Goal: Task Accomplishment & Management: Use online tool/utility

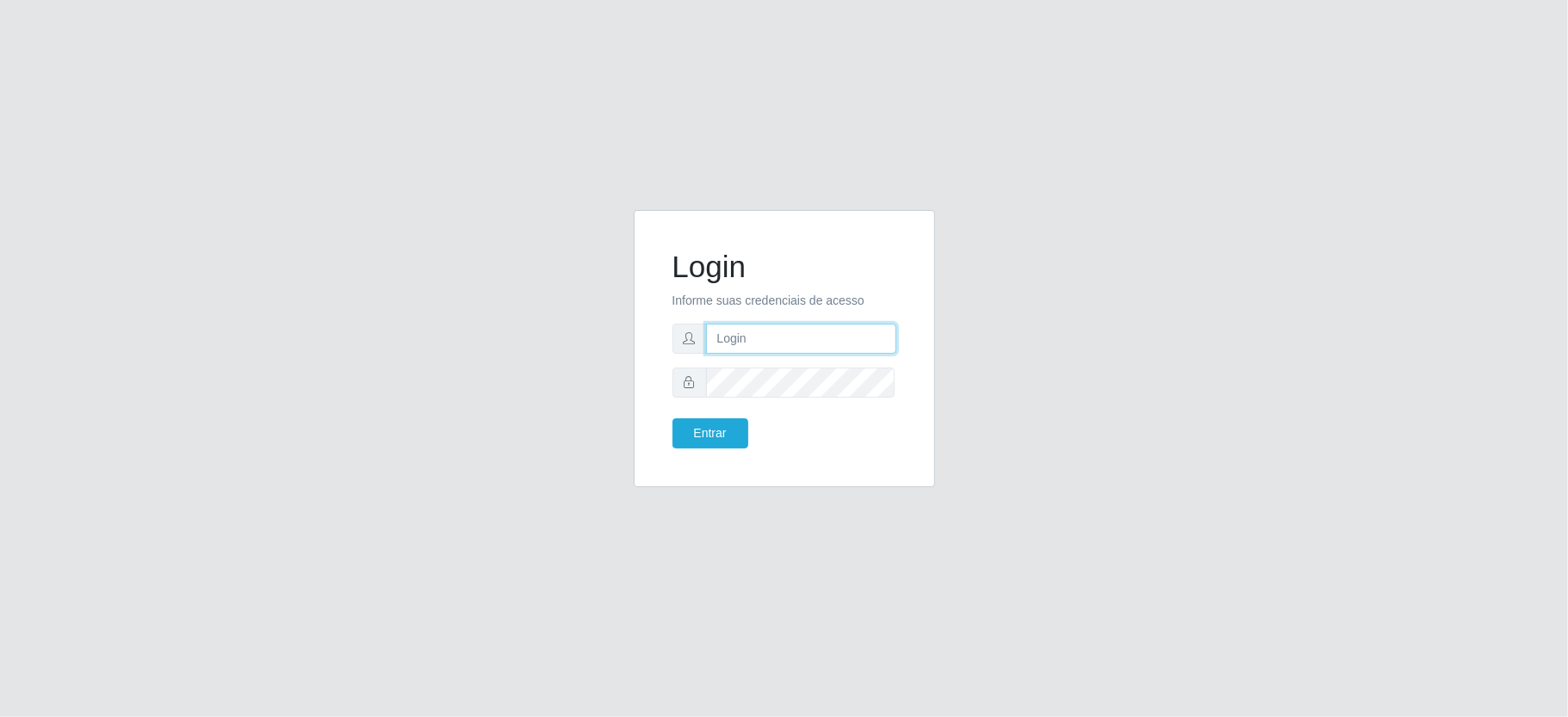
click at [746, 345] on input "text" at bounding box center [801, 338] width 190 height 30
type input "aislan@ideal"
click at [672, 418] on button "Entrar" at bounding box center [710, 433] width 75 height 30
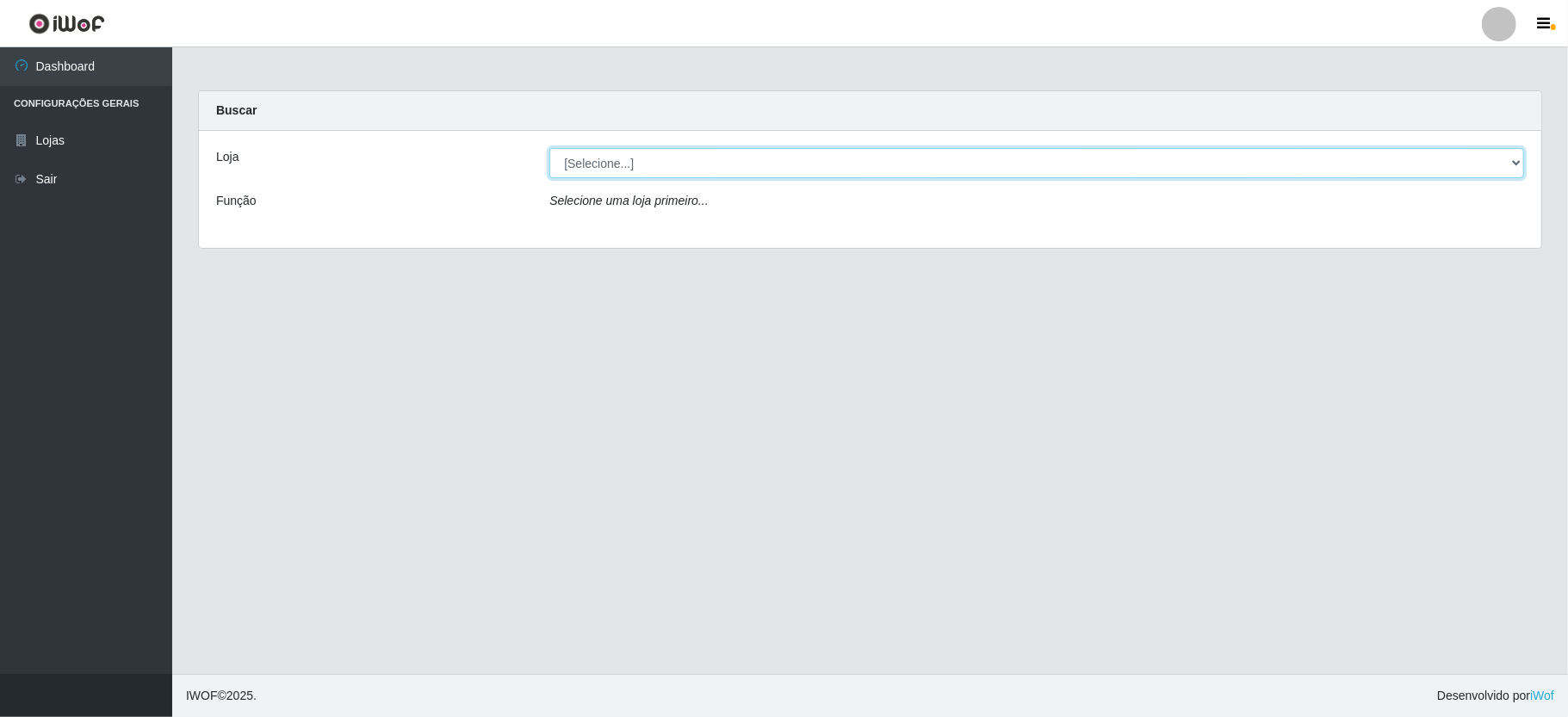
click at [785, 156] on select "[Selecione...] Ideal - Conceição" at bounding box center [1036, 163] width 975 height 30
select select "231"
click at [549, 148] on select "[Selecione...] Ideal - Conceição" at bounding box center [1036, 163] width 975 height 30
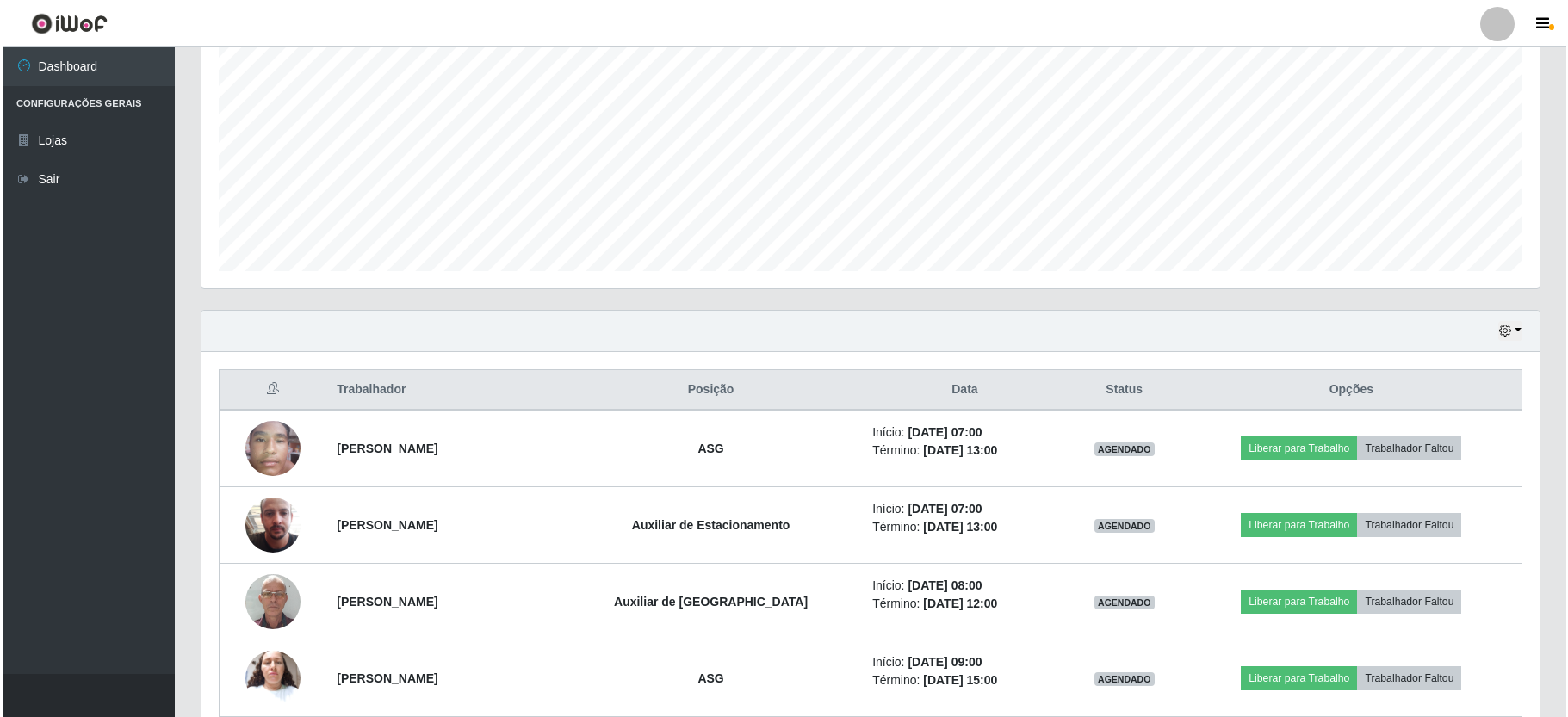
scroll to position [459, 0]
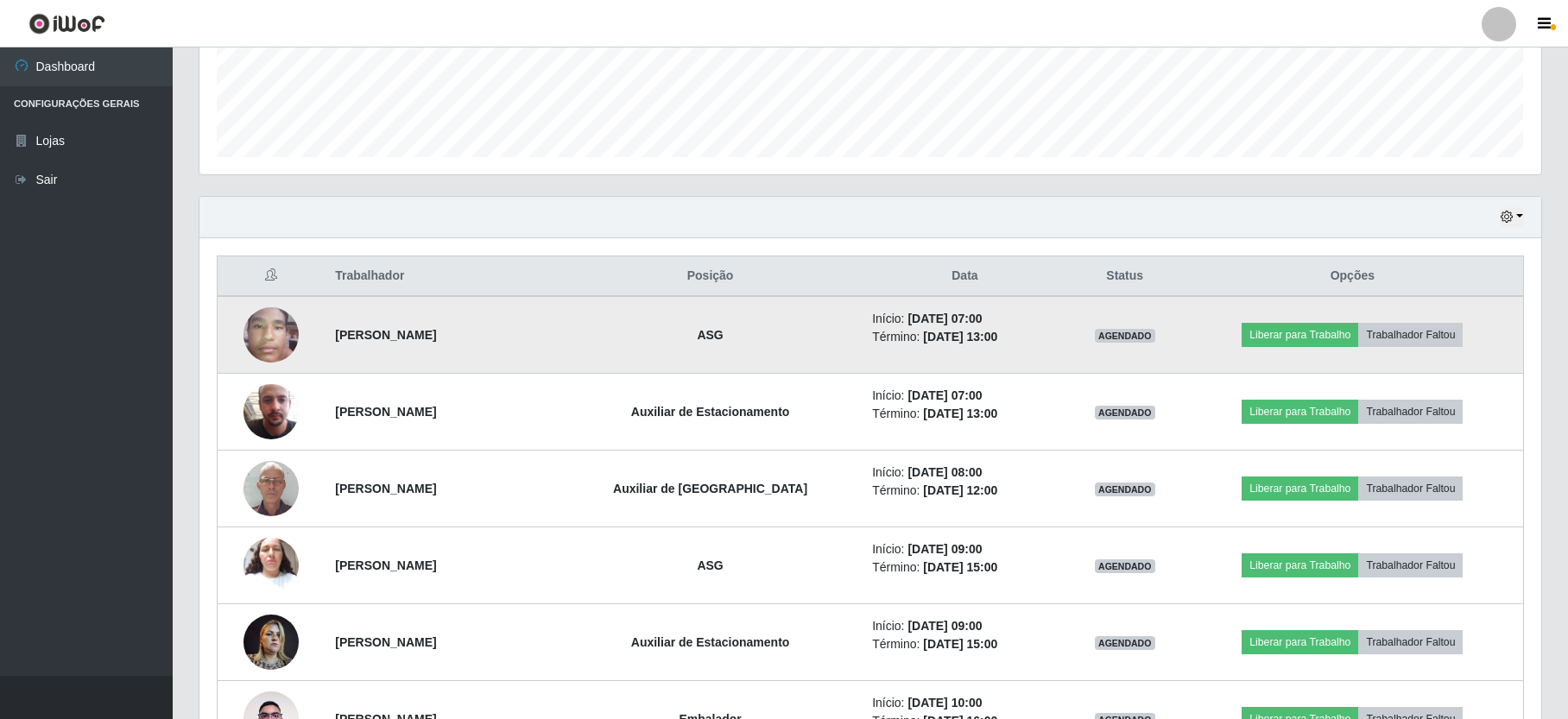
click at [274, 324] on img at bounding box center [271, 335] width 55 height 74
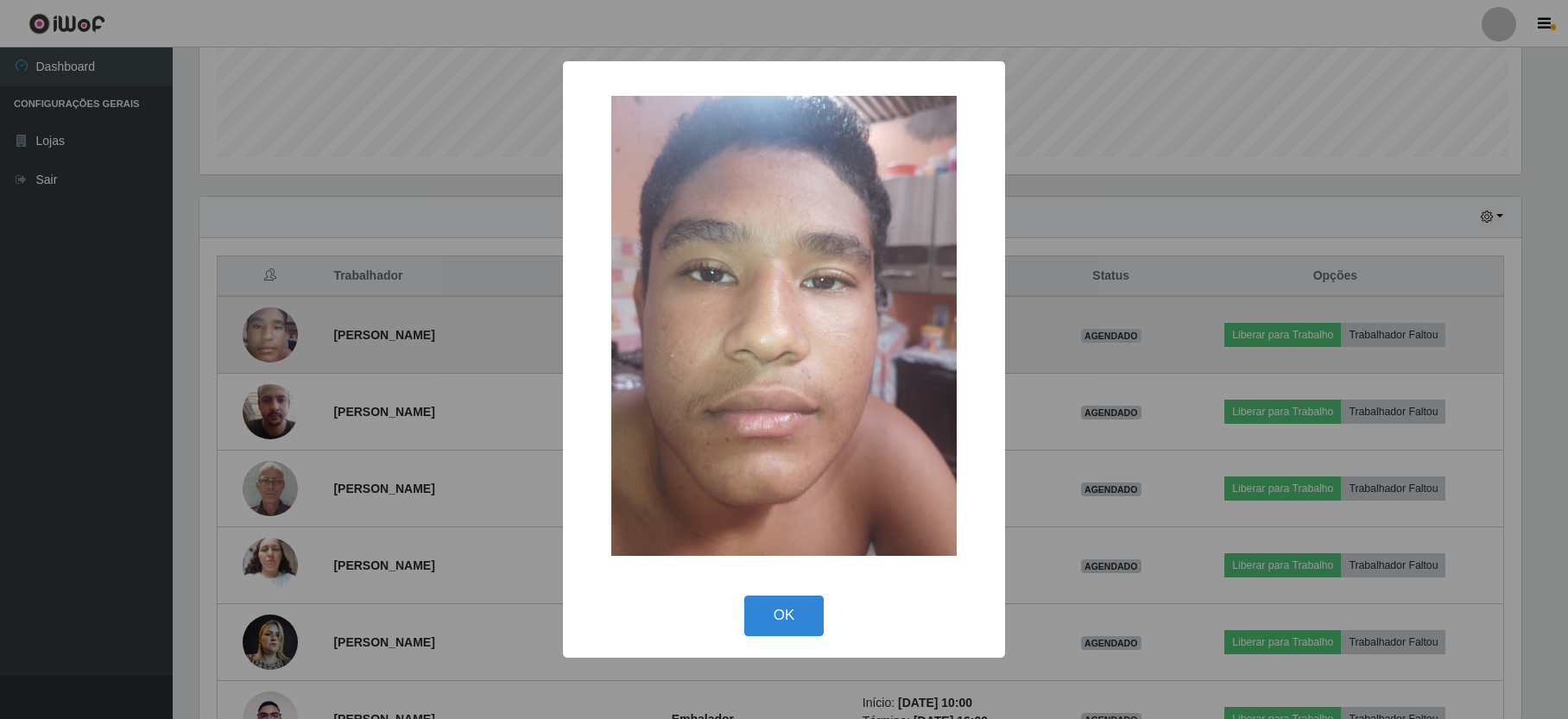
scroll to position [360, 1326]
click at [274, 324] on div "× OK Cancel" at bounding box center [786, 360] width 1573 height 719
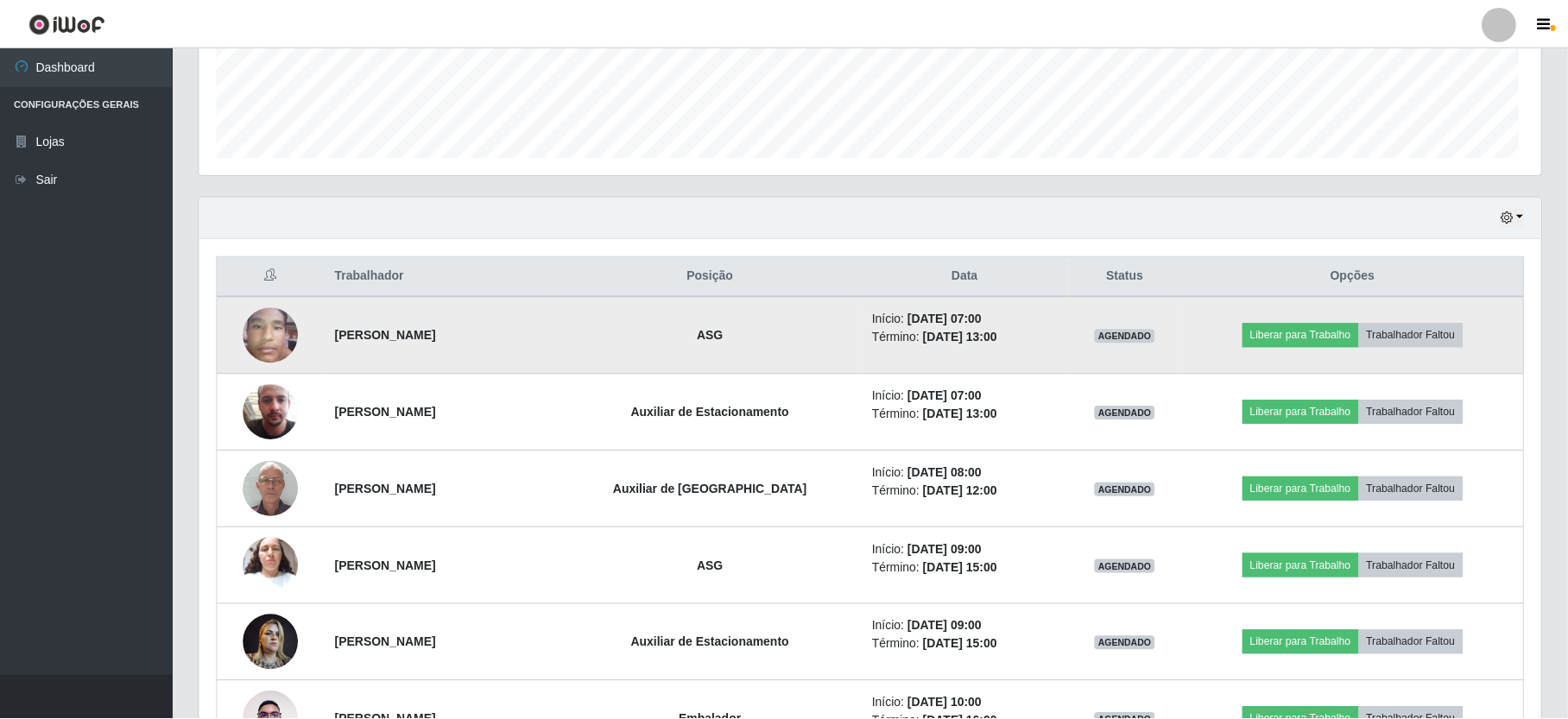
scroll to position [360, 1341]
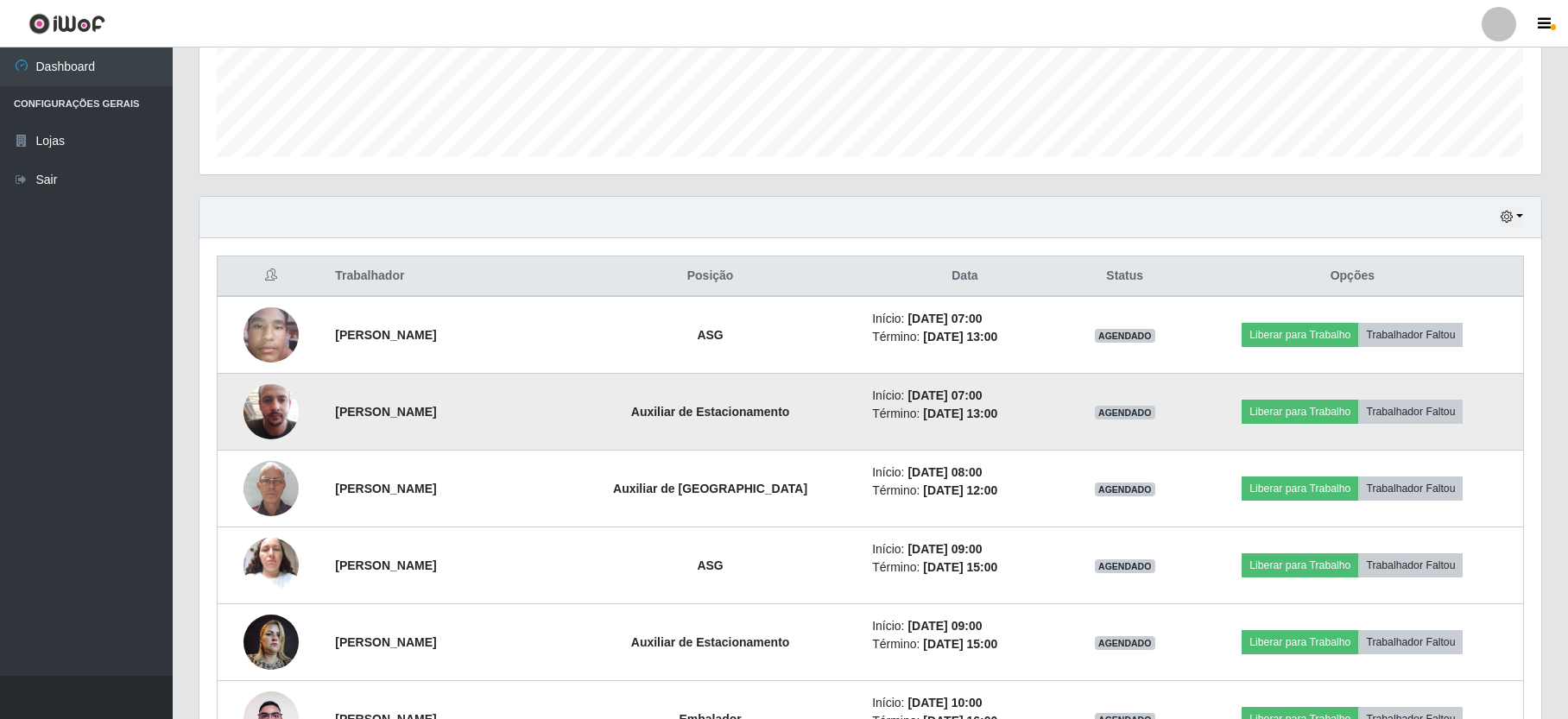
click at [273, 419] on img at bounding box center [271, 411] width 55 height 99
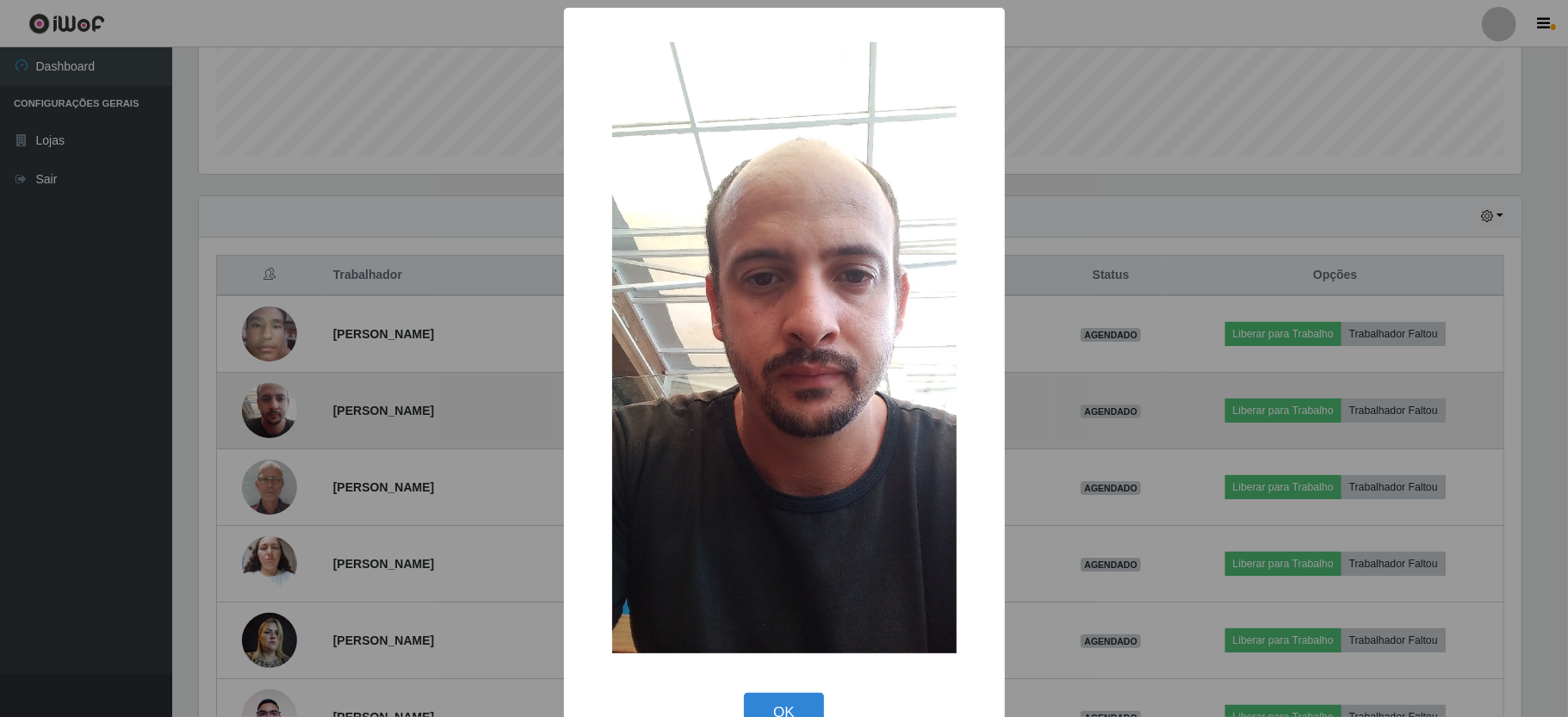
click at [272, 418] on div "× OK Cancel" at bounding box center [784, 358] width 1568 height 717
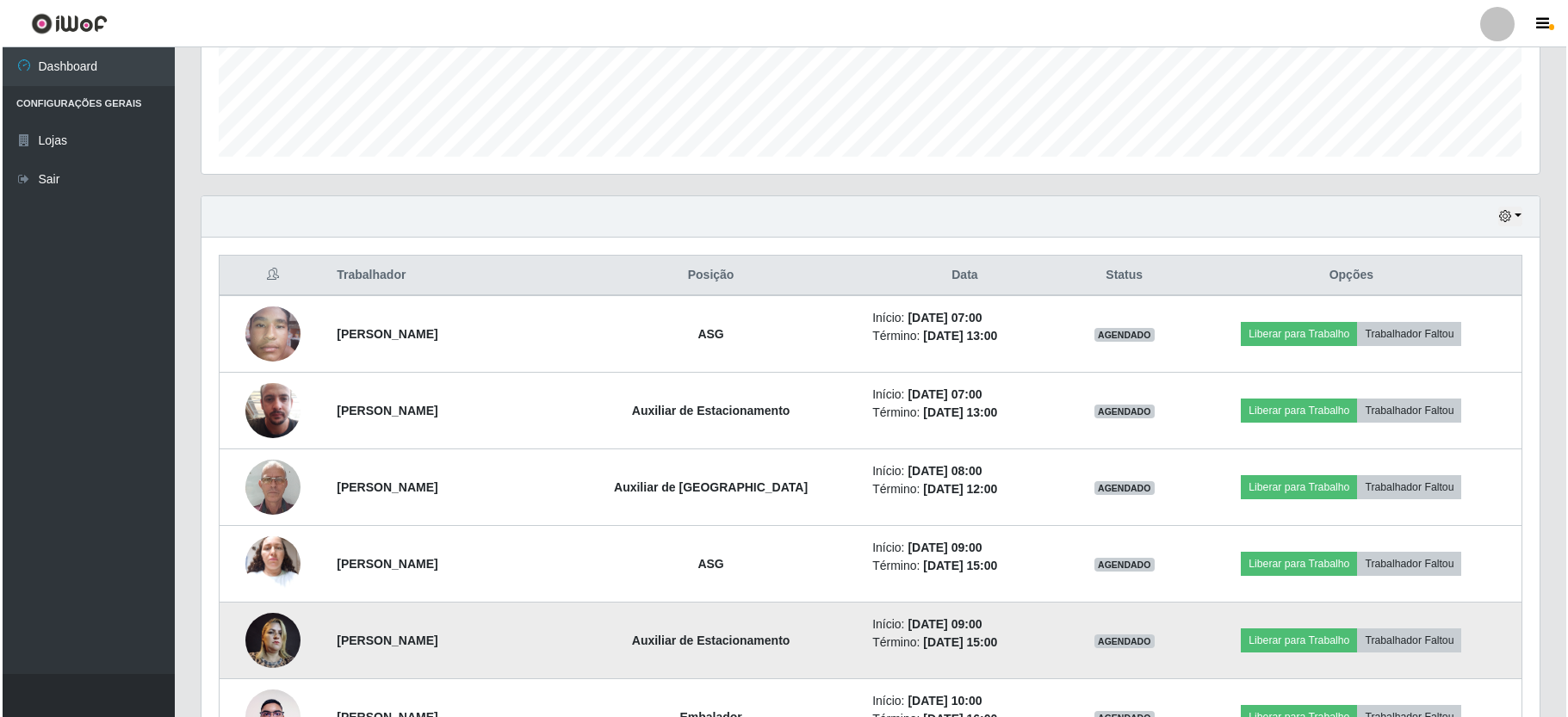
scroll to position [689, 0]
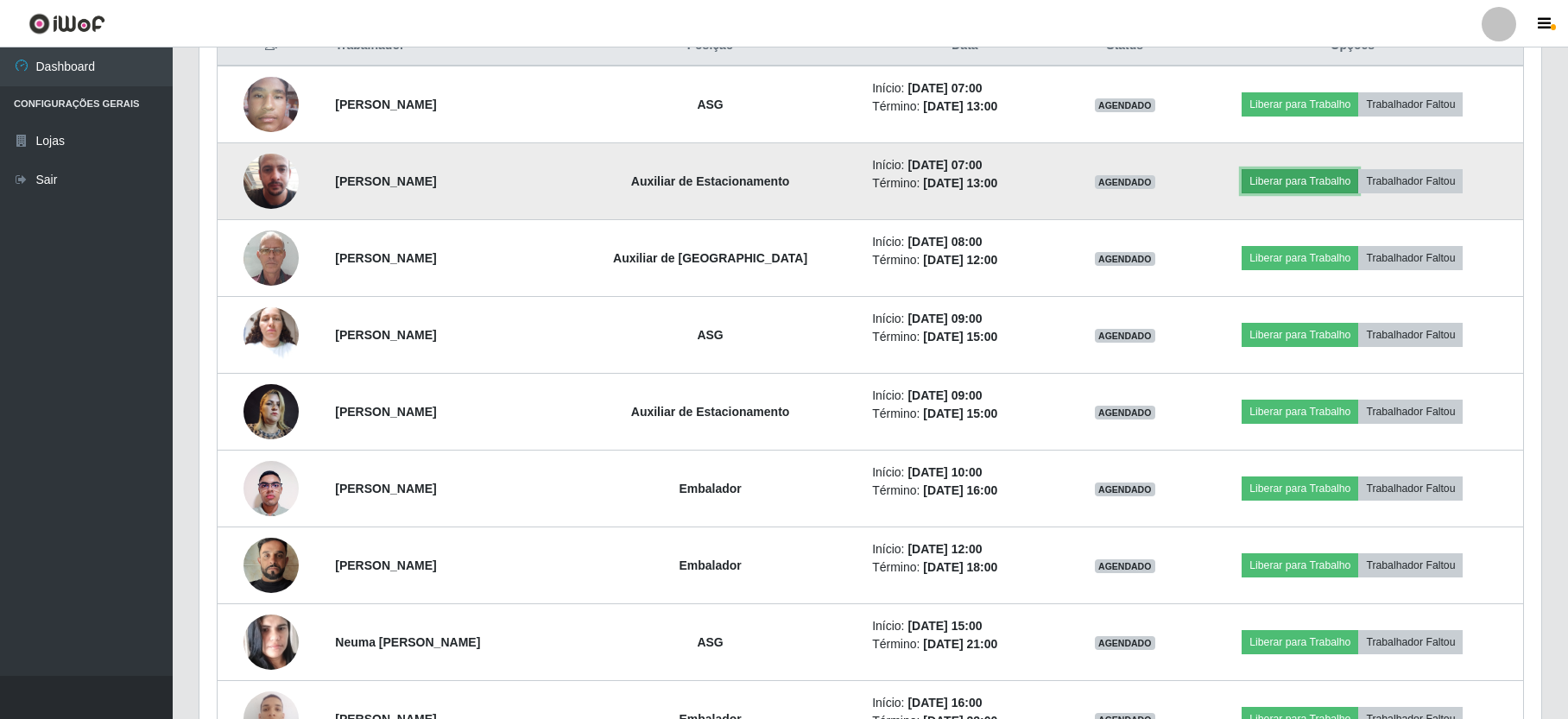
click at [1313, 183] on button "Liberar para Trabalho" at bounding box center [1301, 182] width 116 height 24
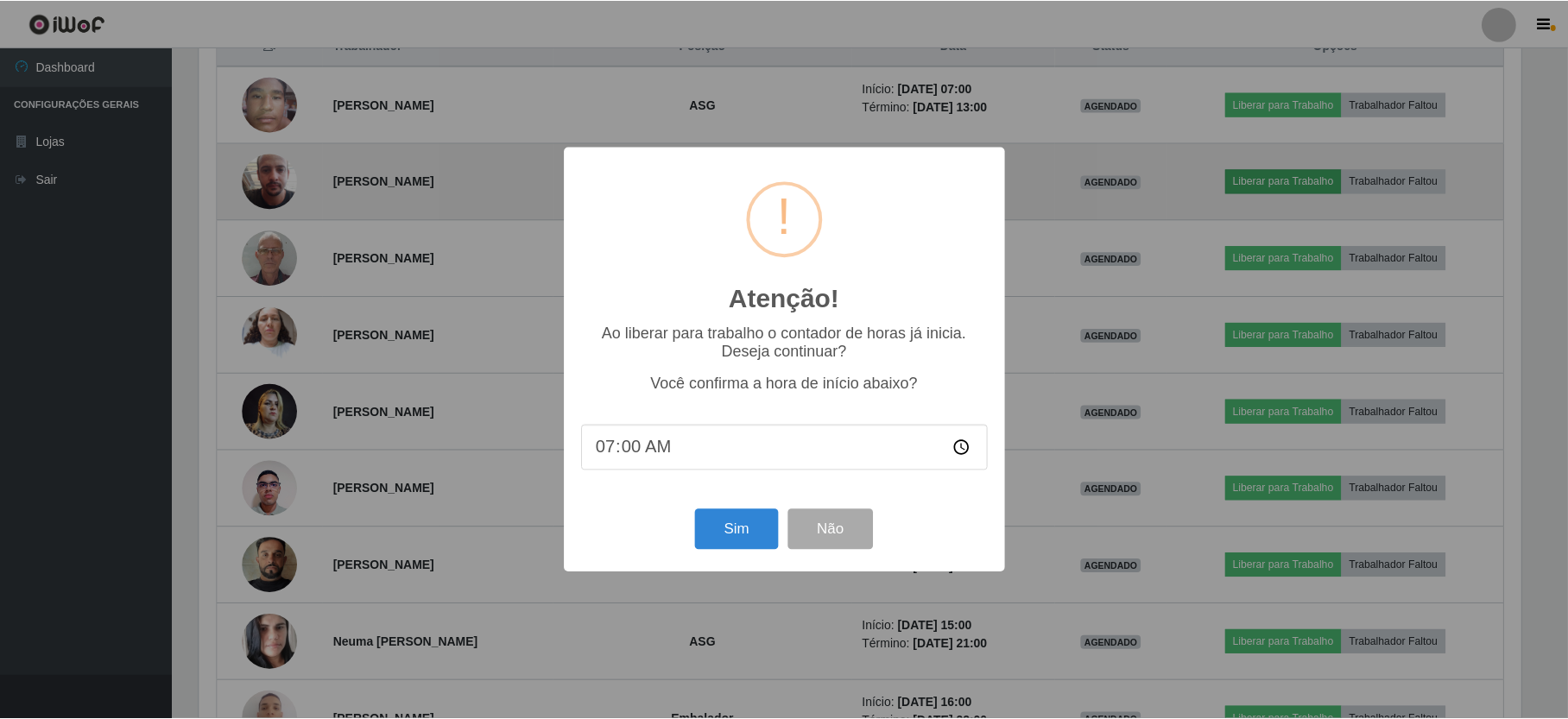
scroll to position [360, 1326]
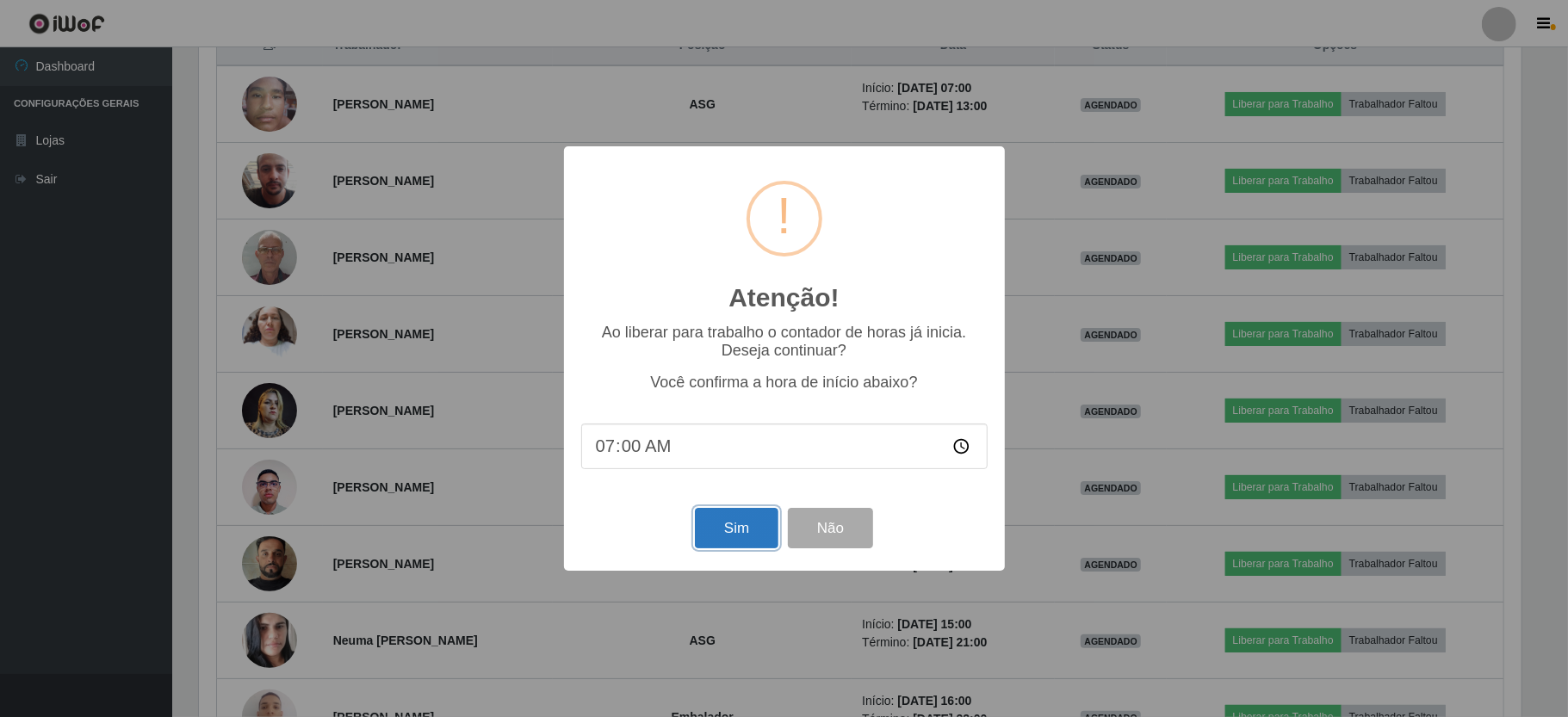
click at [720, 541] on button "Sim" at bounding box center [737, 528] width 84 height 40
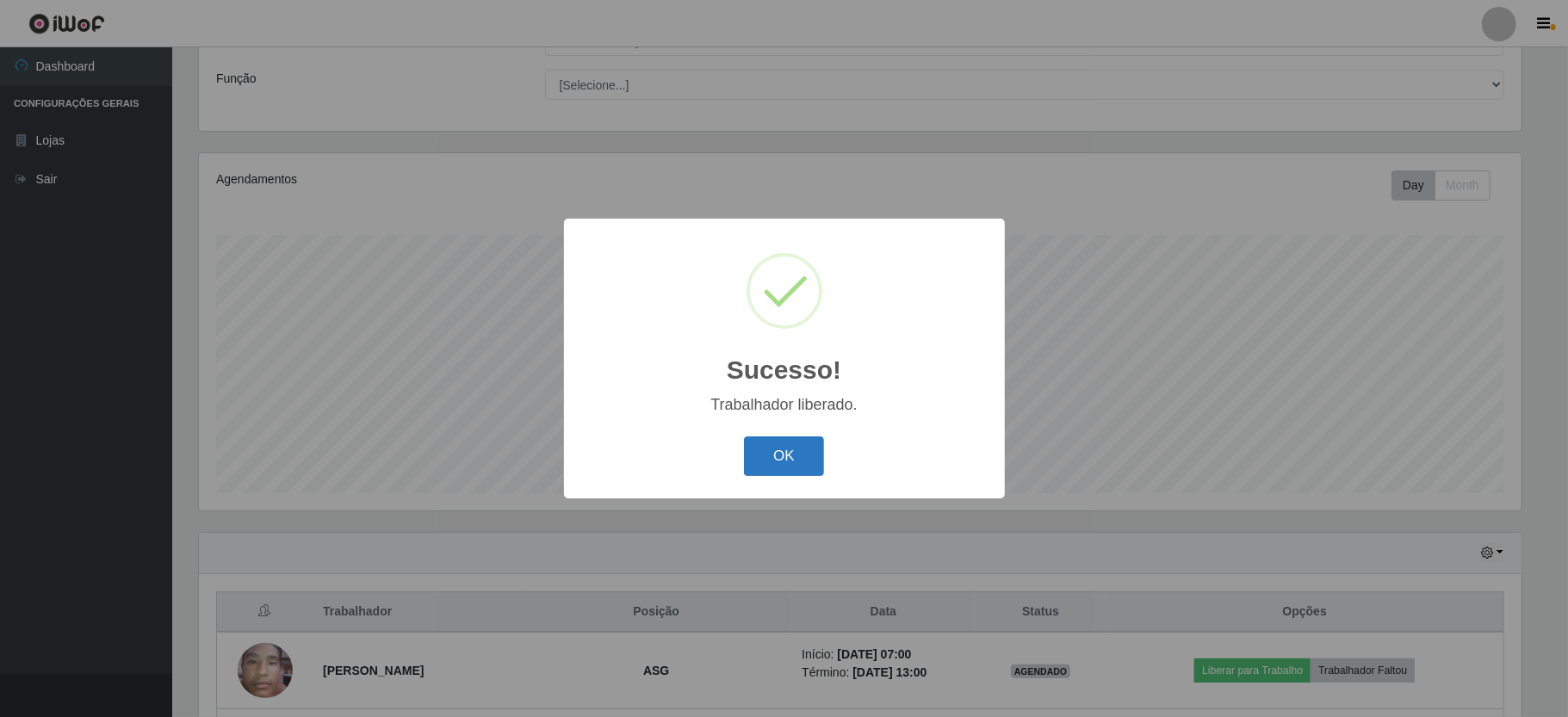
click at [777, 460] on button "OK" at bounding box center [784, 457] width 80 height 40
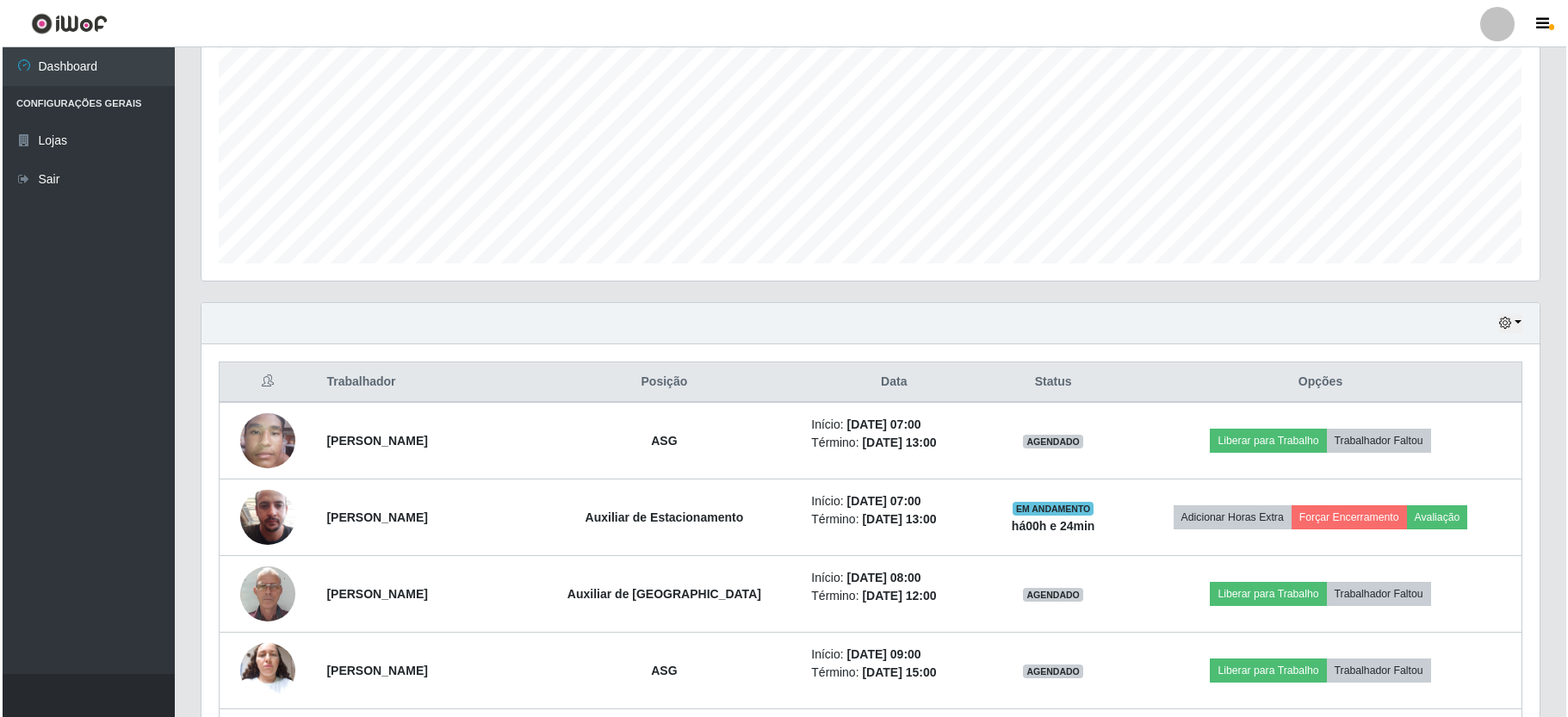
scroll to position [467, 0]
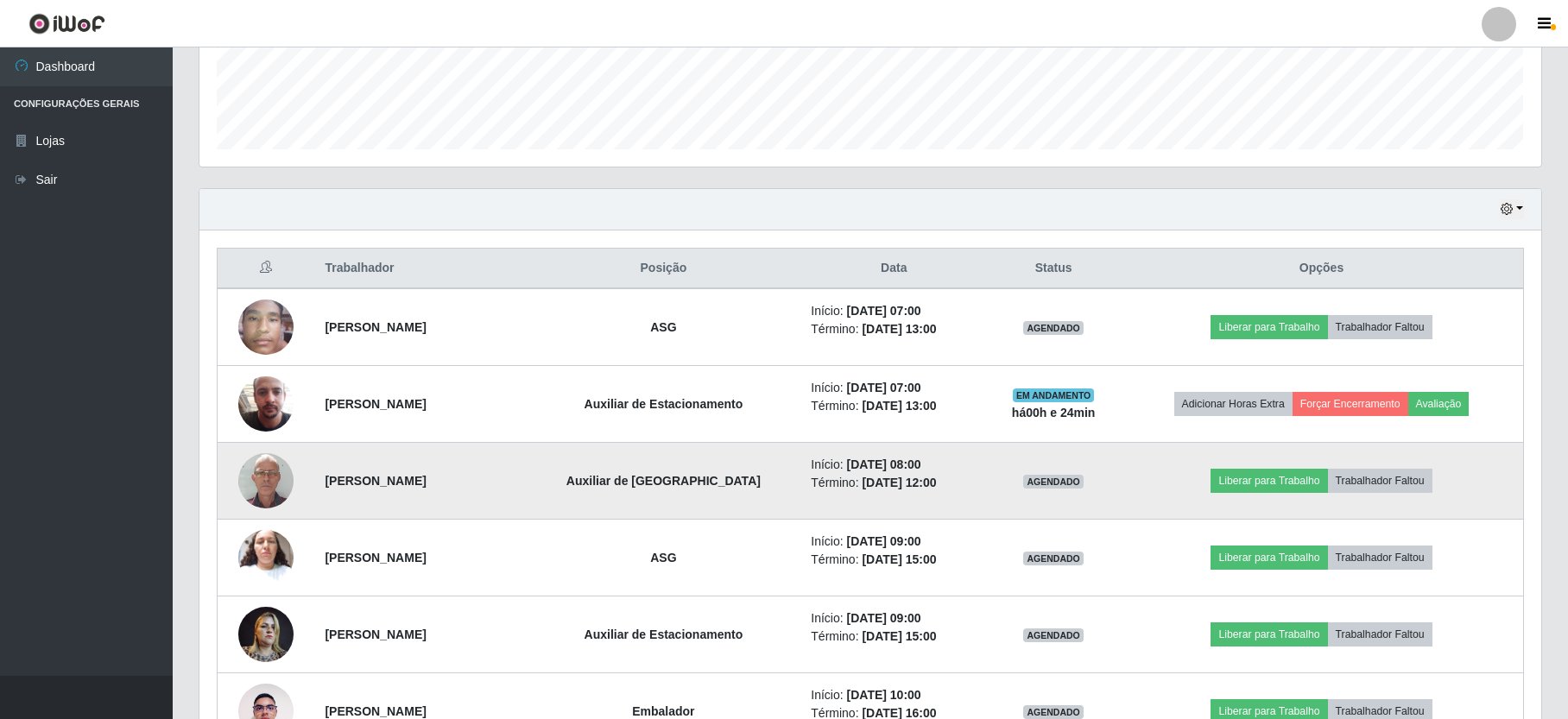
click at [271, 465] on img at bounding box center [266, 480] width 55 height 74
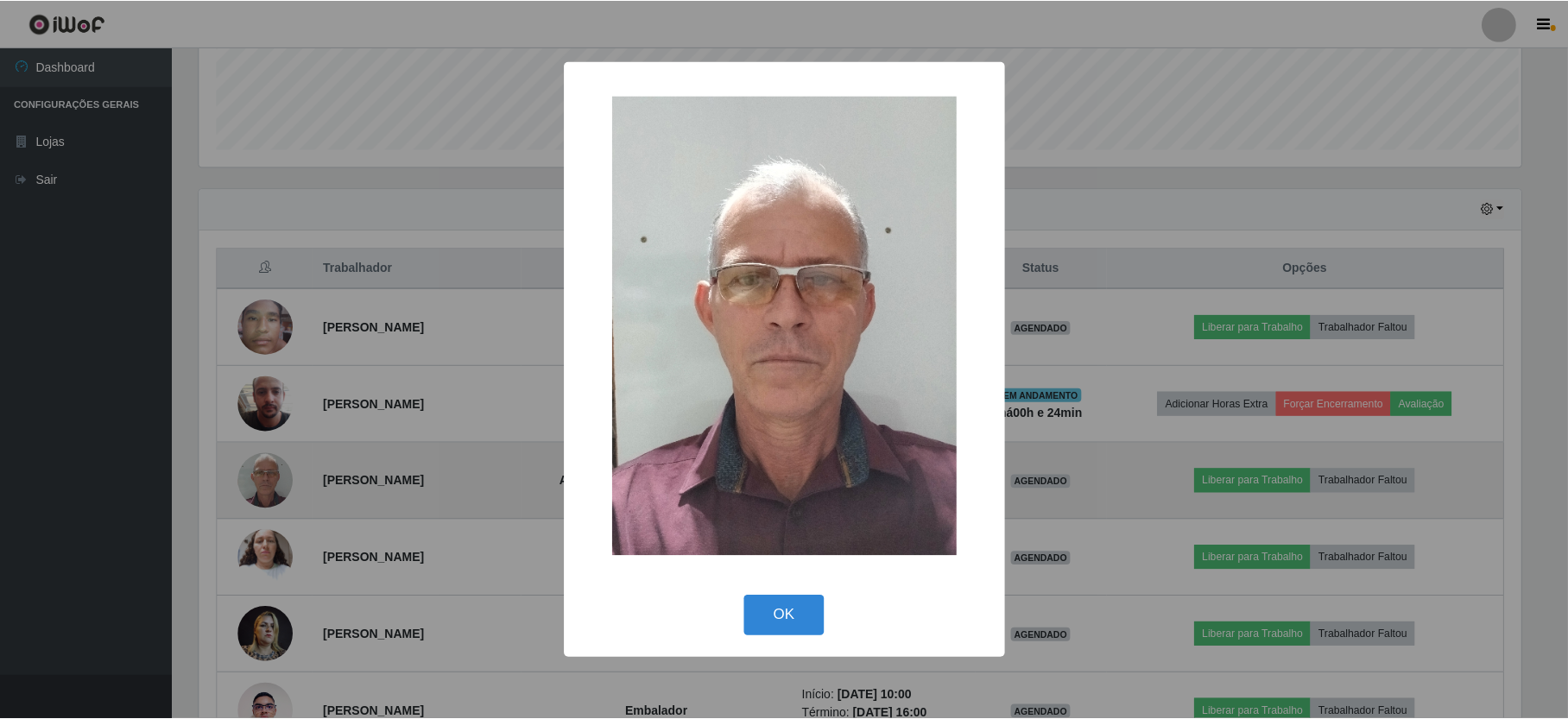
scroll to position [360, 1326]
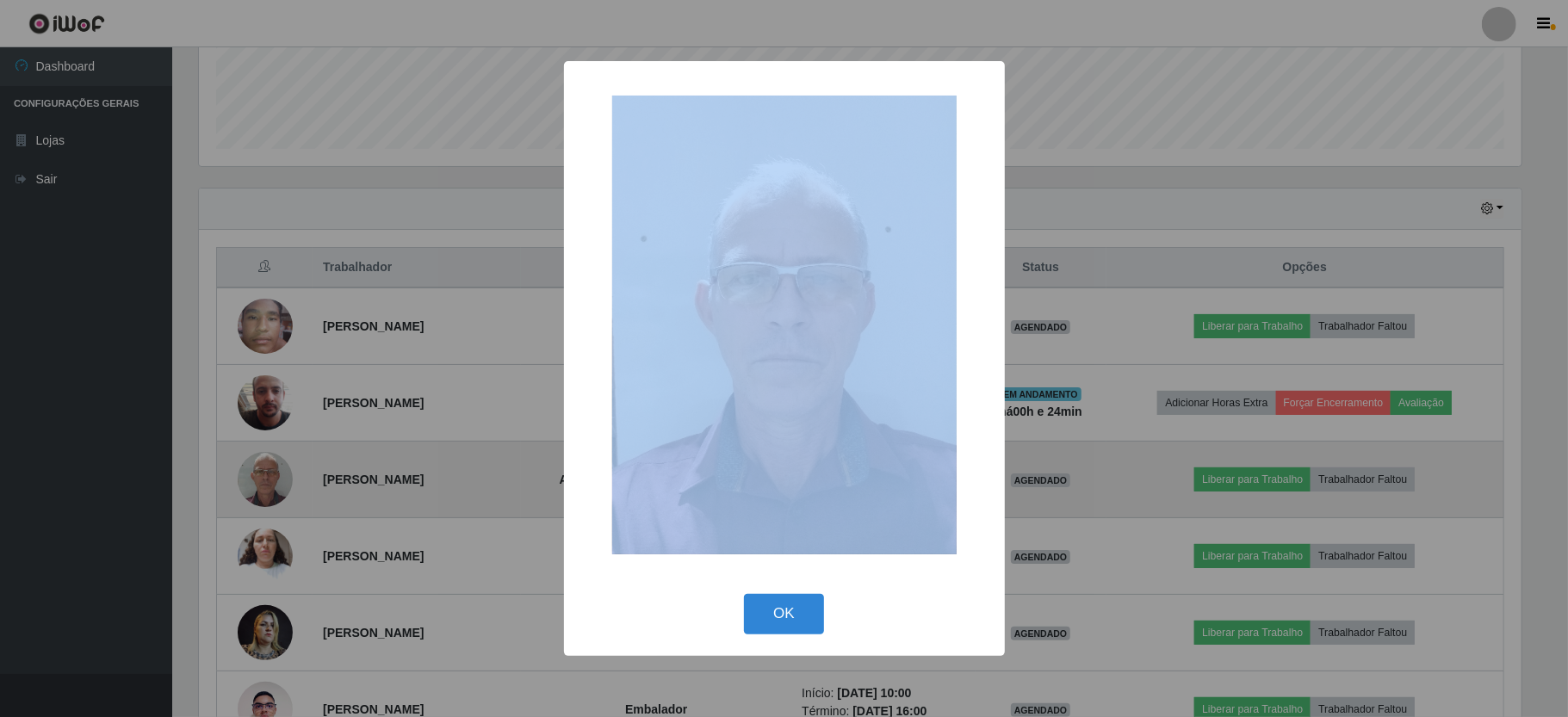
click at [270, 463] on div "× OK Cancel" at bounding box center [784, 358] width 1568 height 717
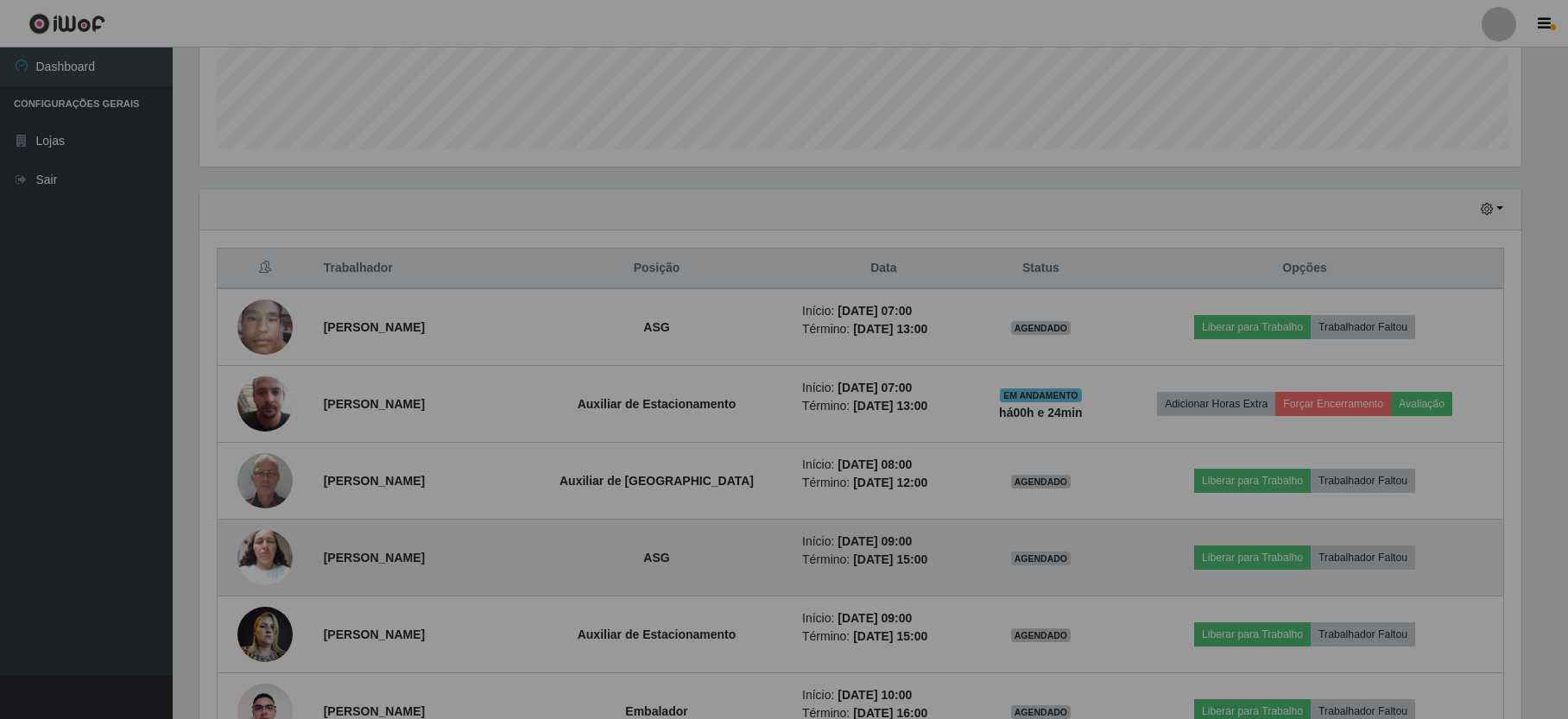
scroll to position [360, 1341]
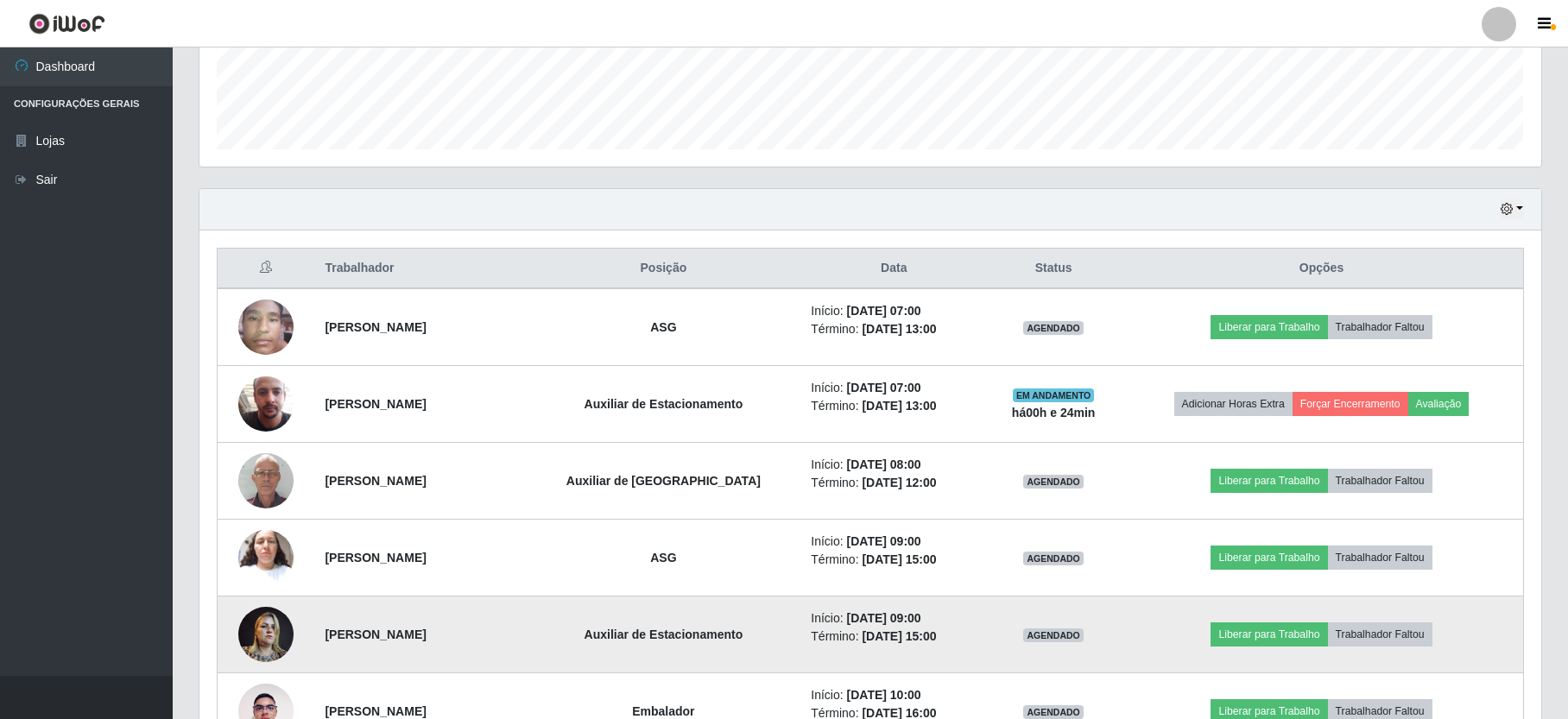
click at [275, 627] on img at bounding box center [266, 634] width 55 height 74
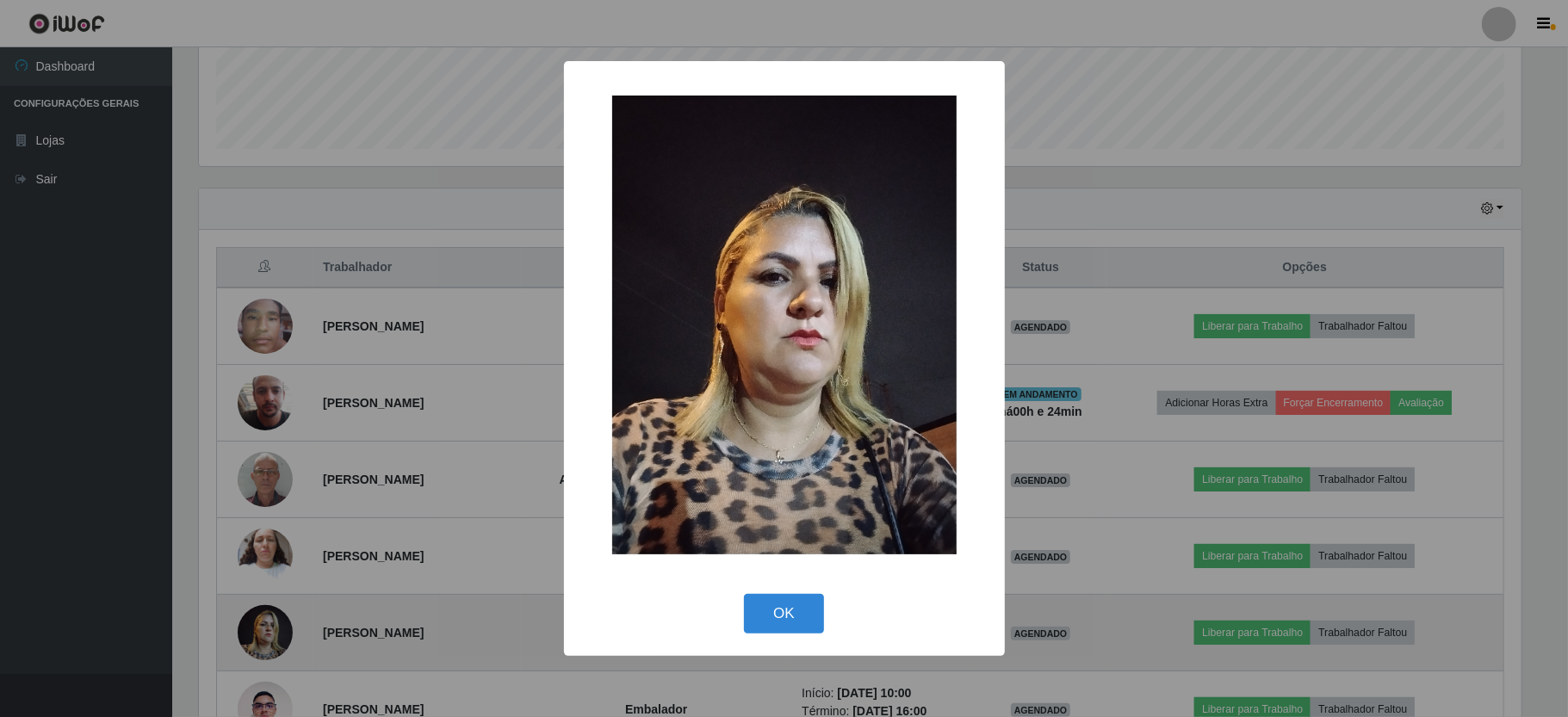
click at [274, 625] on div "× OK Cancel" at bounding box center [784, 358] width 1568 height 717
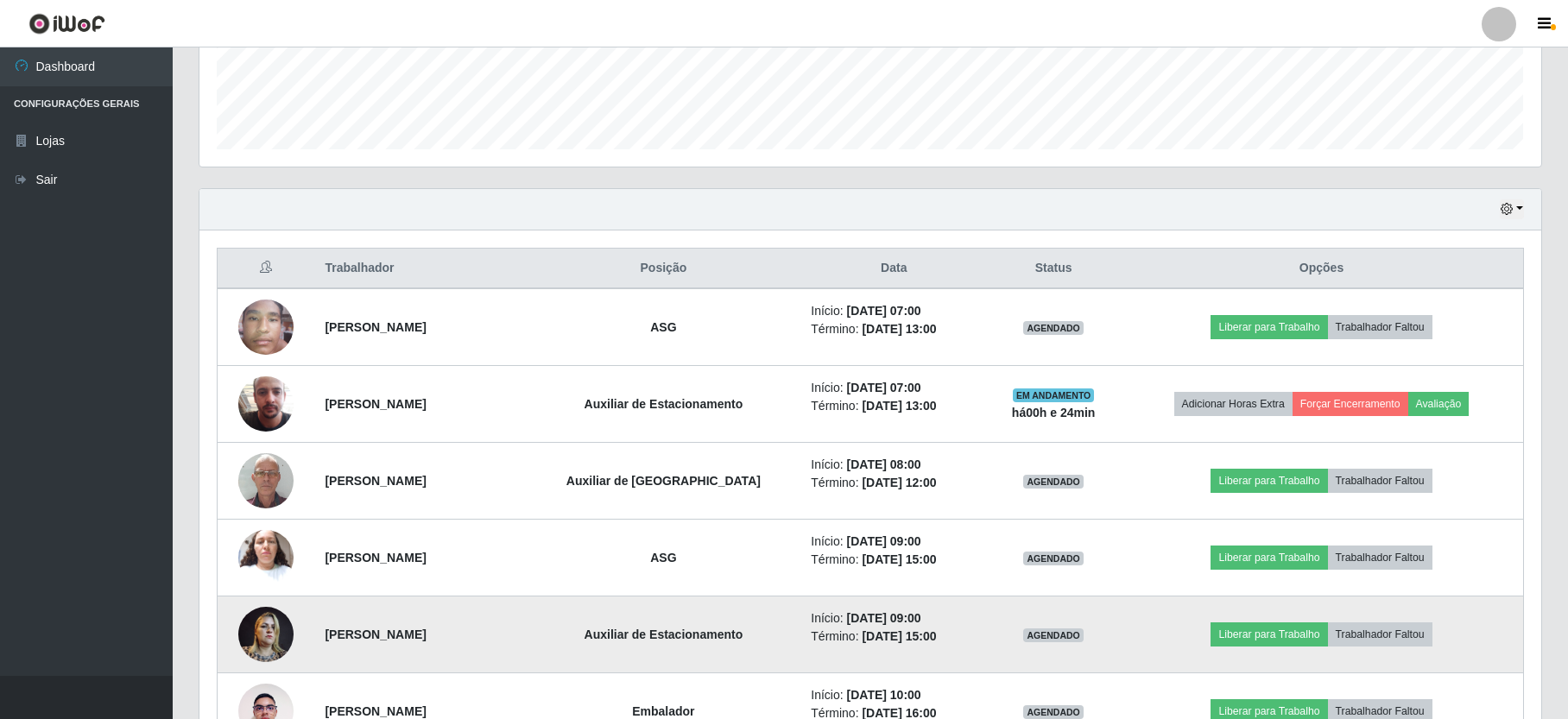
scroll to position [0, 0]
